Goal: Find specific page/section

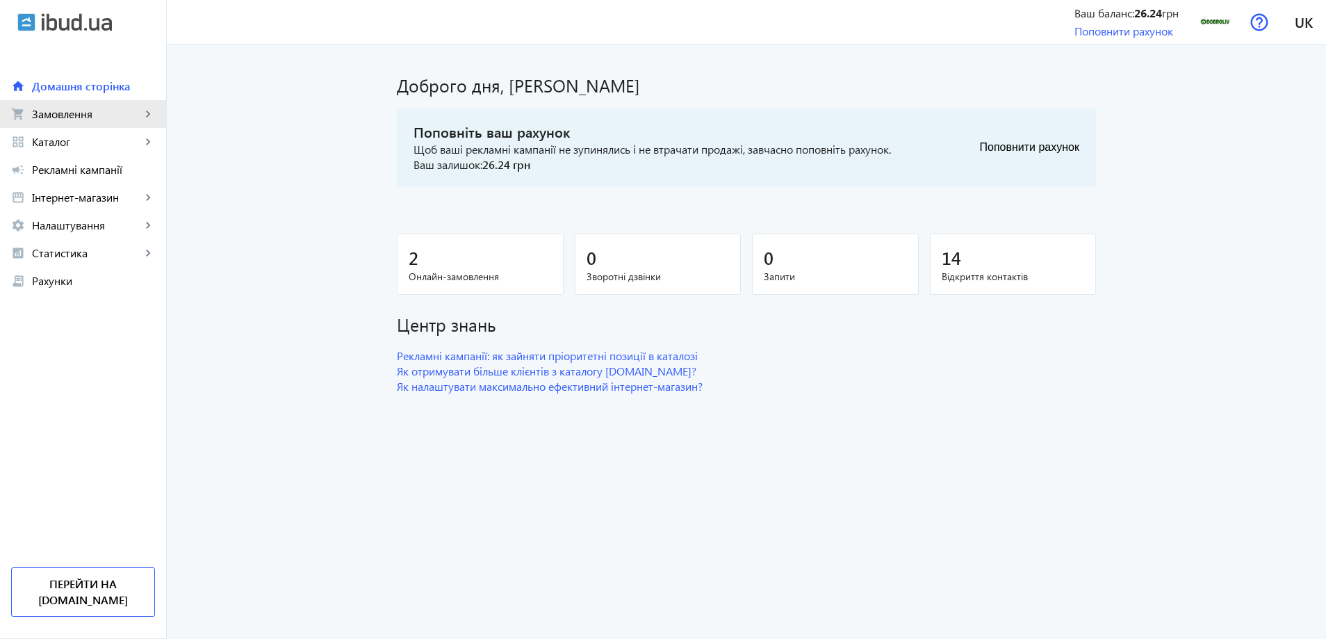
click at [63, 108] on span "Замовлення" at bounding box center [86, 114] width 109 height 14
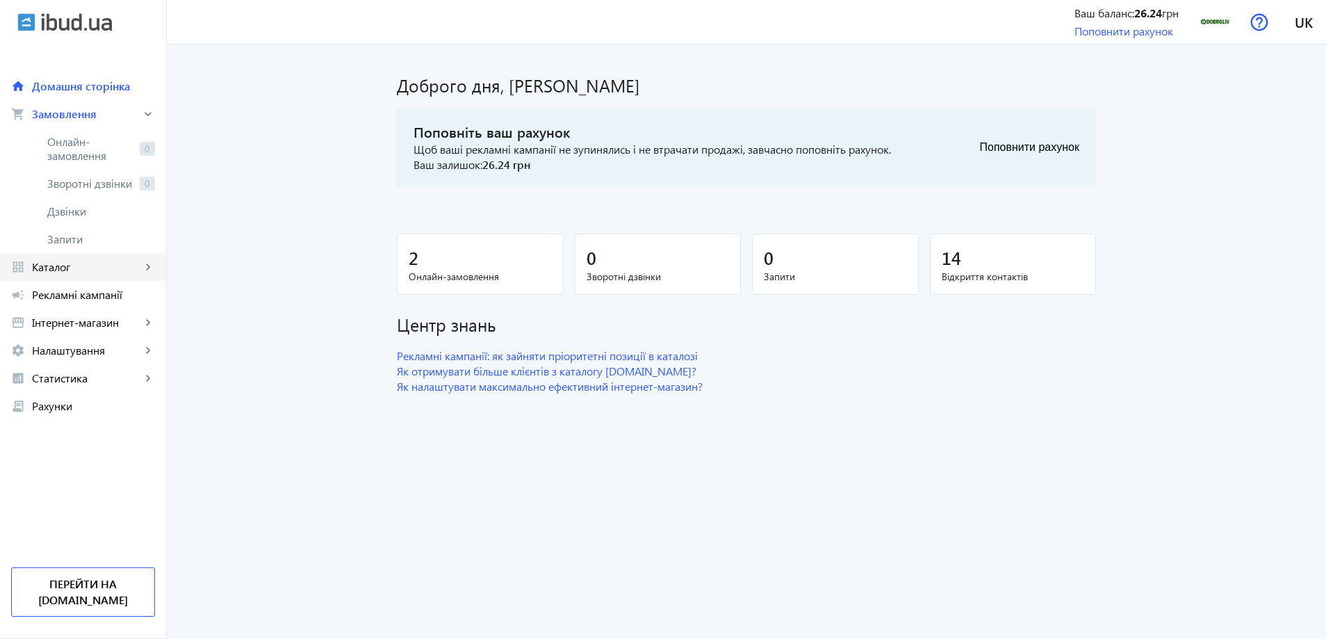
click at [90, 268] on span "Каталог" at bounding box center [86, 267] width 109 height 14
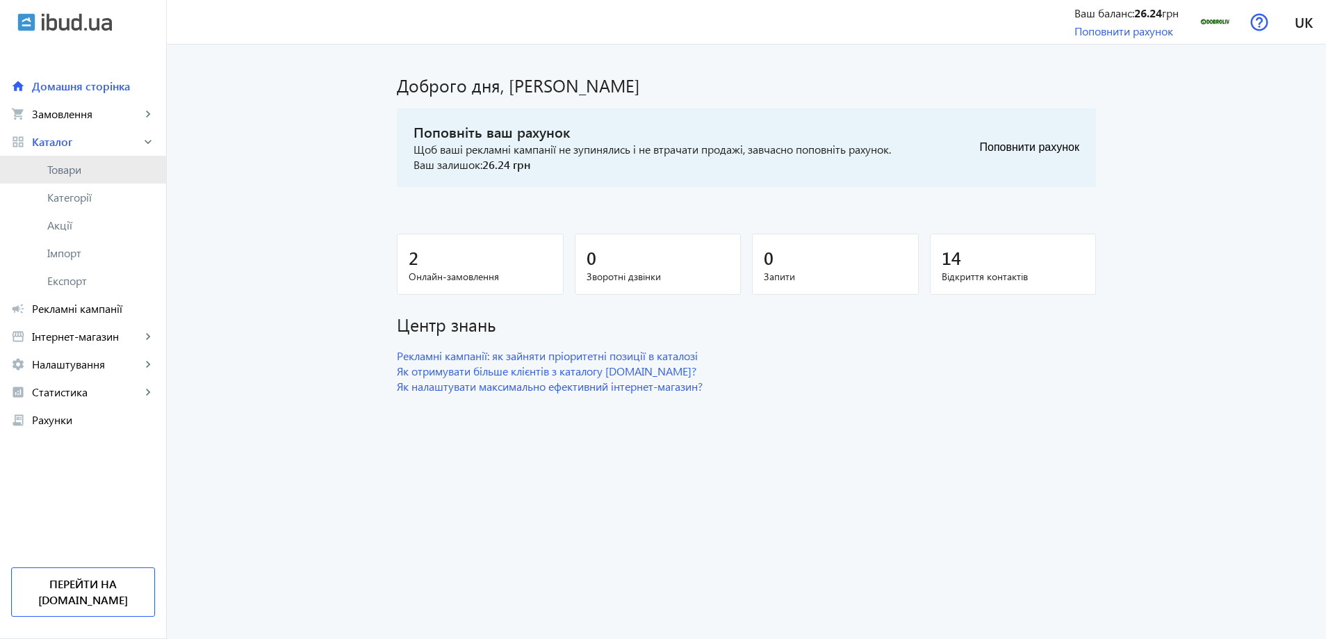
click at [67, 170] on span "Товари" at bounding box center [101, 170] width 108 height 14
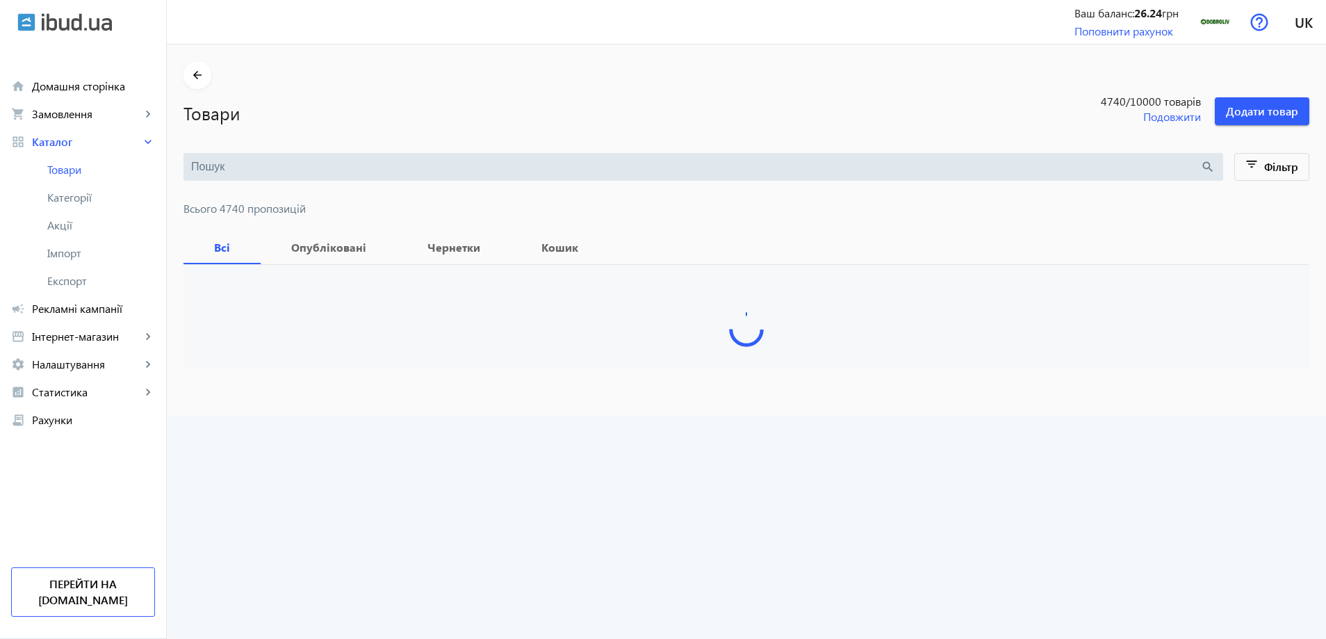
click at [280, 163] on input "search" at bounding box center [695, 166] width 1009 height 15
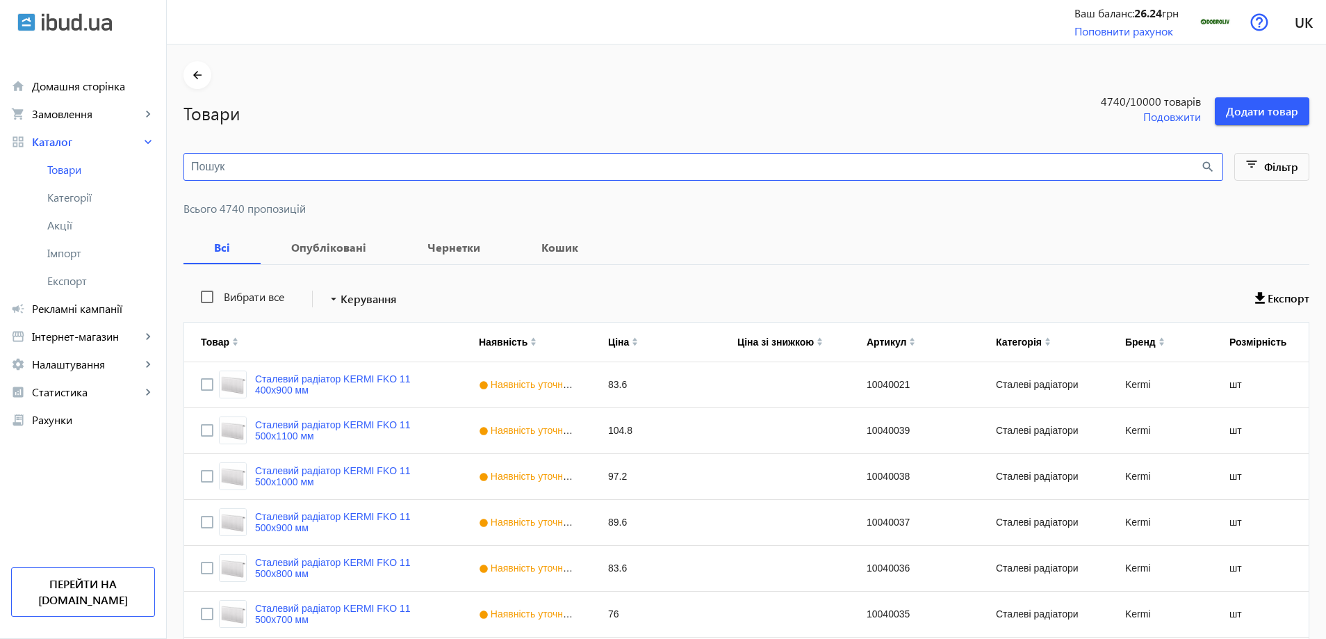
paste input "20030012"
type input "20030012"
